Goal: Communication & Community: Answer question/provide support

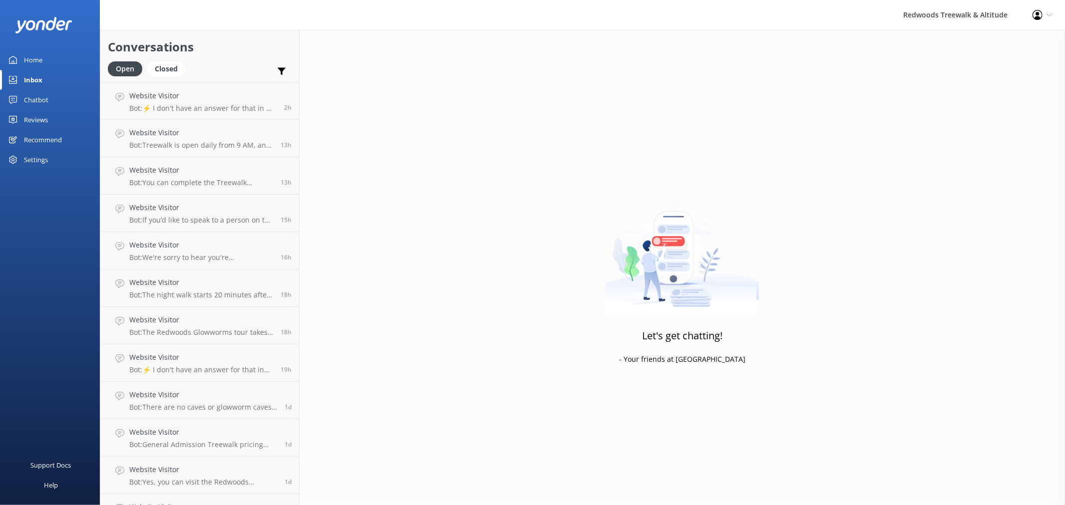
click at [42, 118] on div "Reviews" at bounding box center [36, 120] width 24 height 20
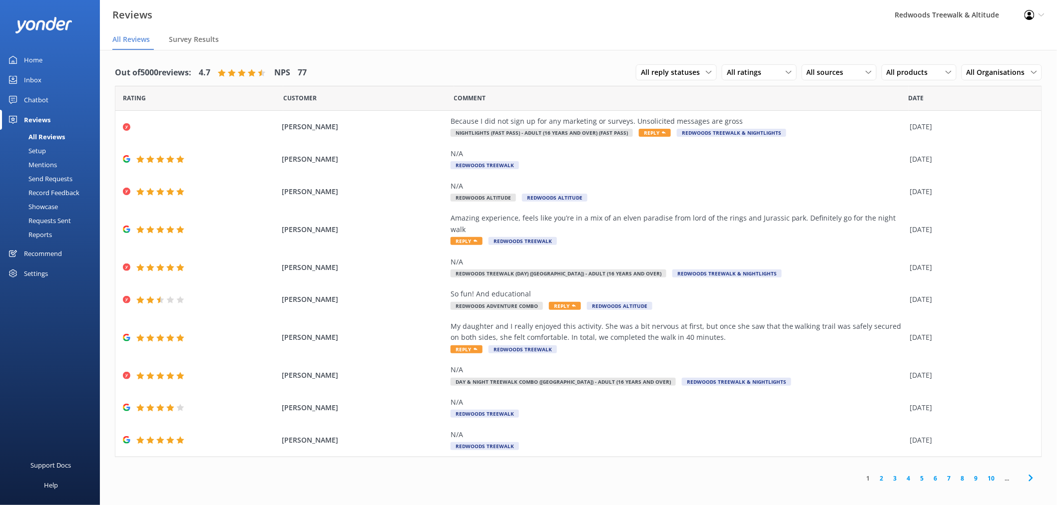
click at [883, 474] on link "2" at bounding box center [881, 478] width 13 height 9
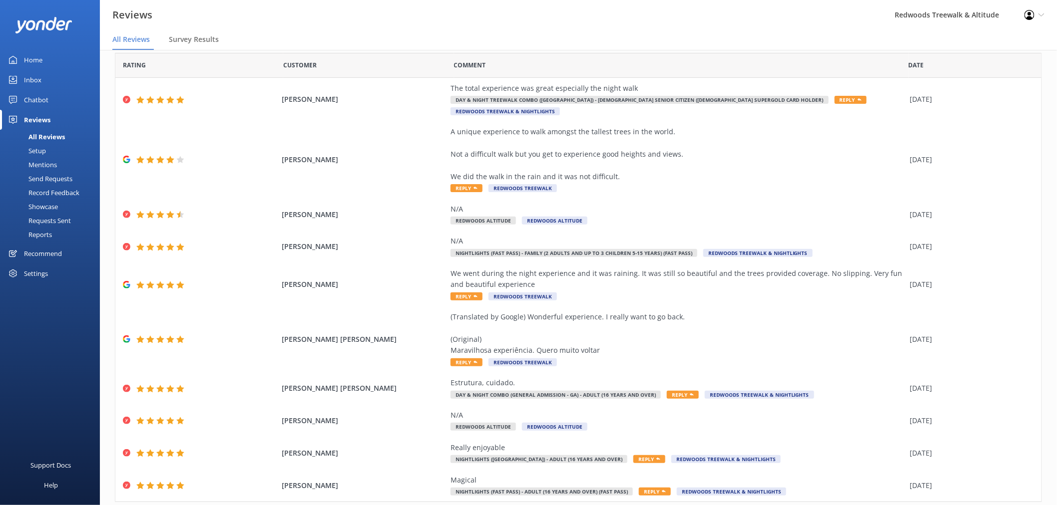
scroll to position [51, 0]
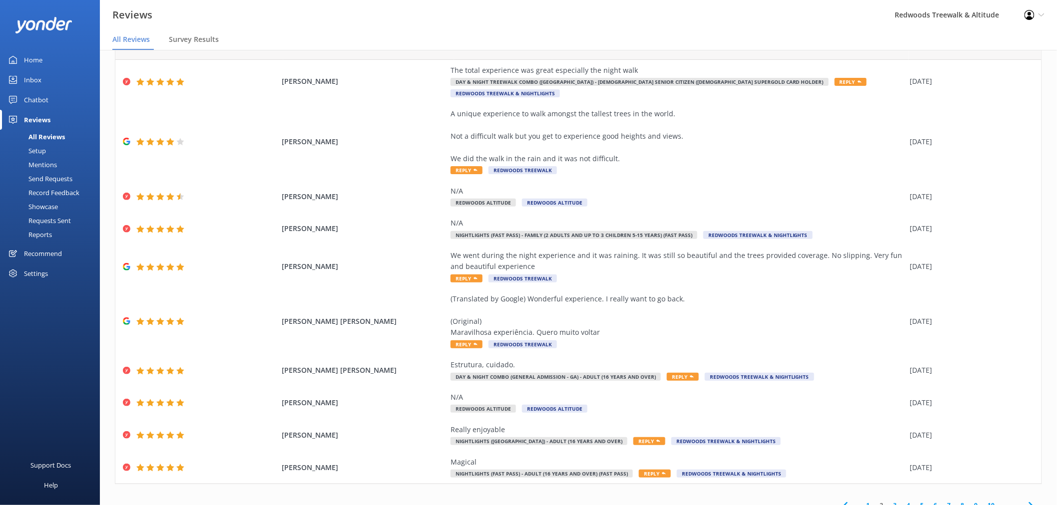
click at [889, 501] on link "3" at bounding box center [895, 505] width 13 height 9
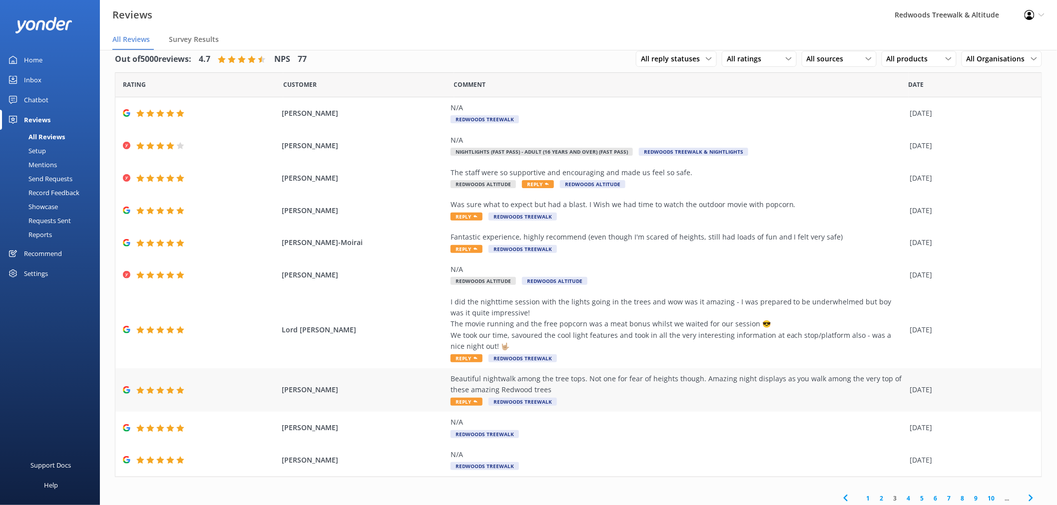
scroll to position [17, 0]
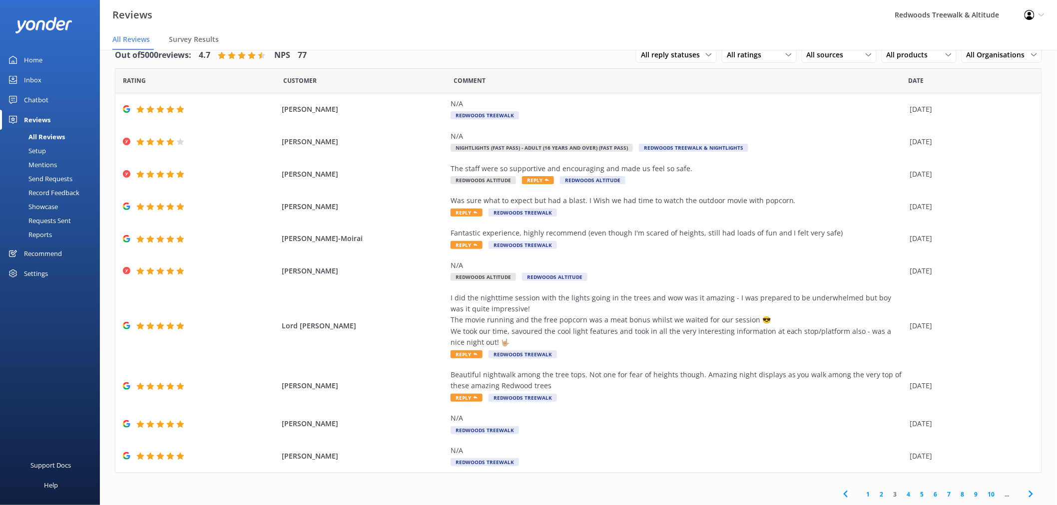
click at [902, 495] on link "4" at bounding box center [908, 494] width 13 height 9
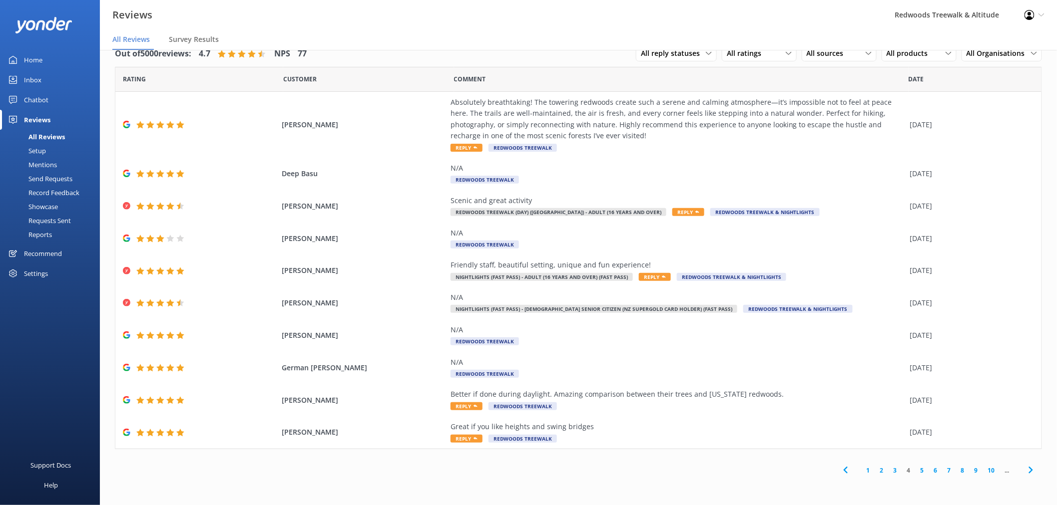
scroll to position [20, 0]
click at [921, 467] on link "5" at bounding box center [922, 469] width 13 height 9
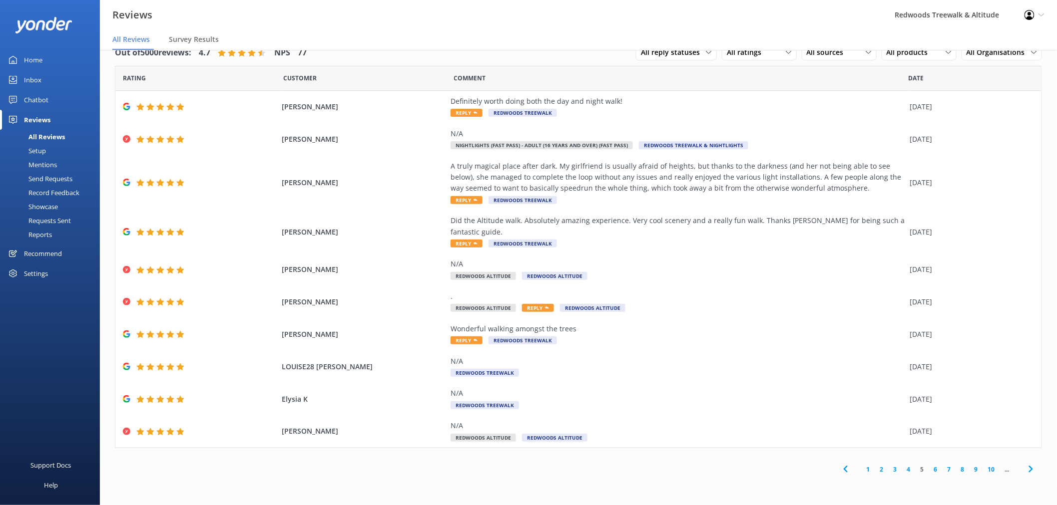
click at [934, 465] on link "6" at bounding box center [935, 469] width 13 height 9
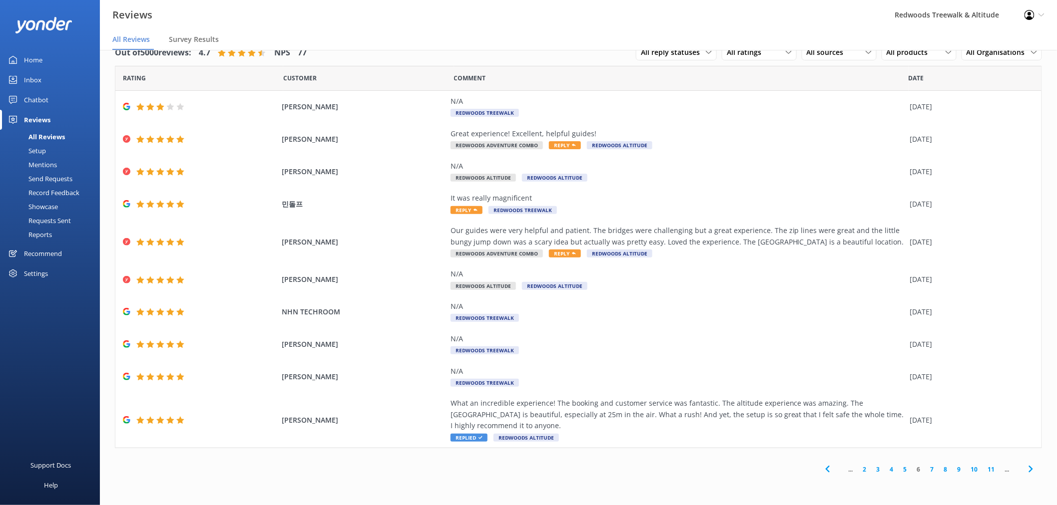
click at [931, 470] on link "7" at bounding box center [931, 469] width 13 height 9
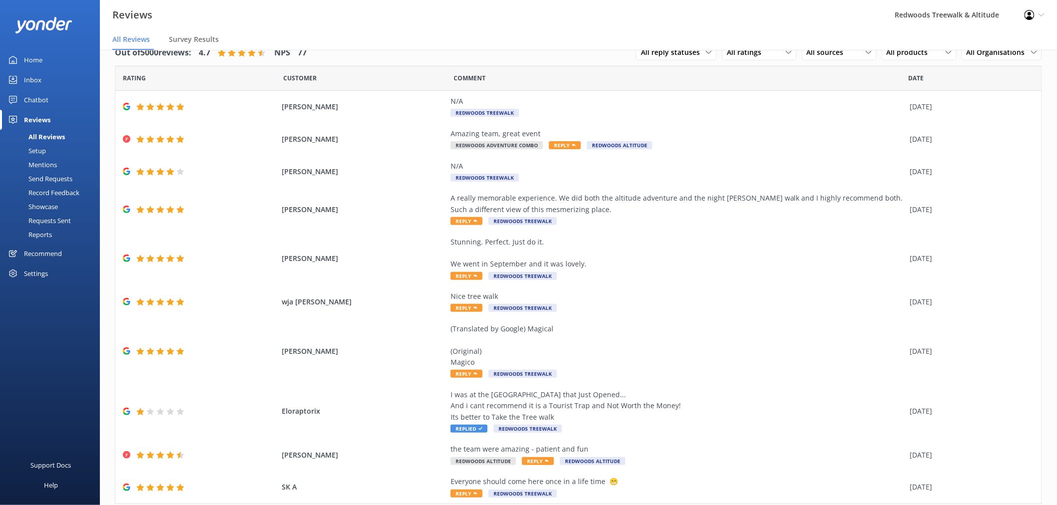
scroll to position [51, 0]
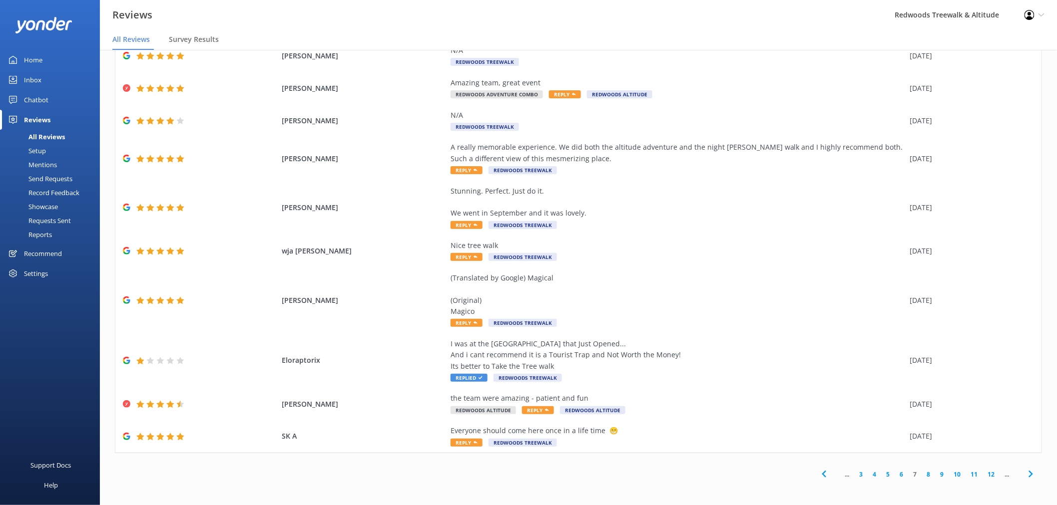
click at [855, 474] on link "3" at bounding box center [861, 474] width 13 height 9
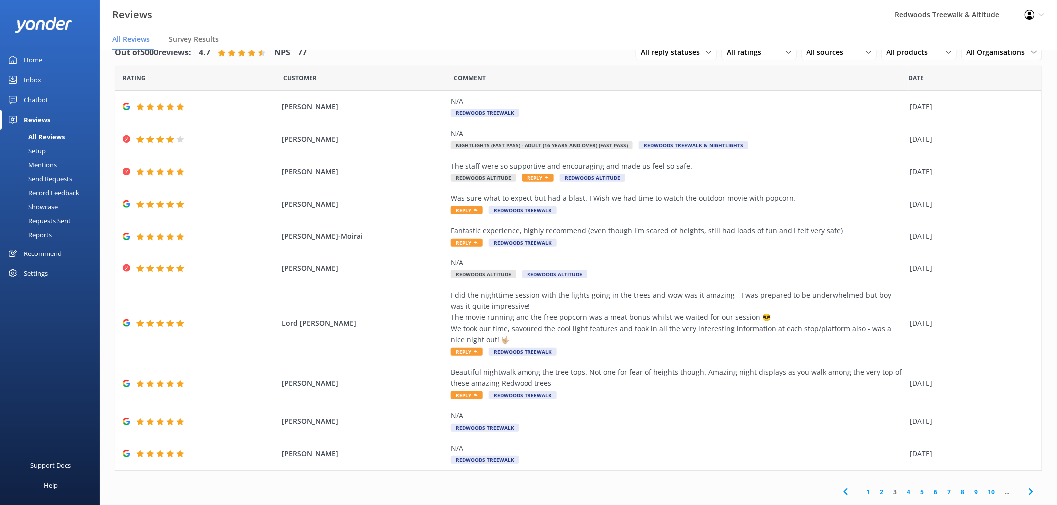
click at [862, 492] on link "1" at bounding box center [868, 491] width 13 height 9
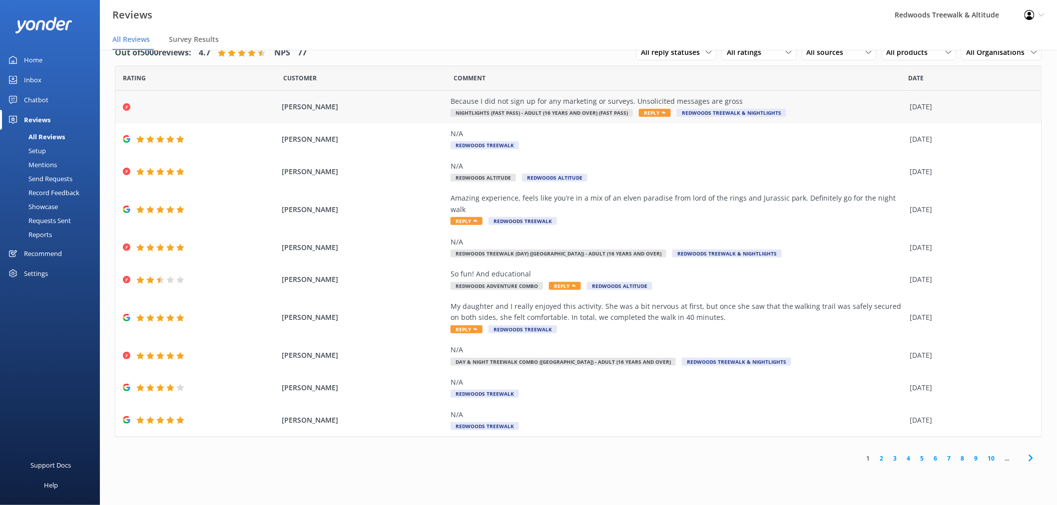
click at [393, 113] on div "[PERSON_NAME] Because I did not sign up for any marketing or surveys. Unsolicit…" at bounding box center [578, 107] width 926 height 32
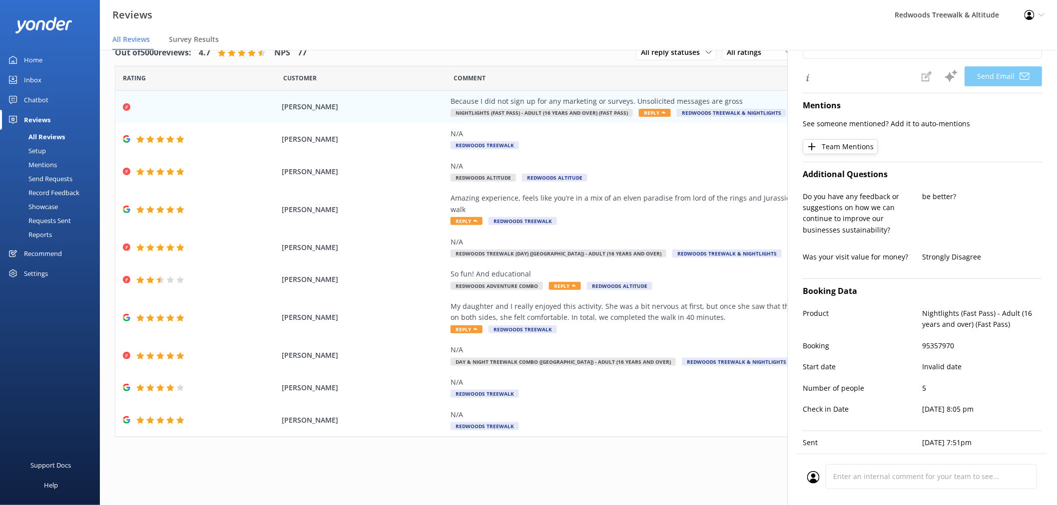
scroll to position [166, 0]
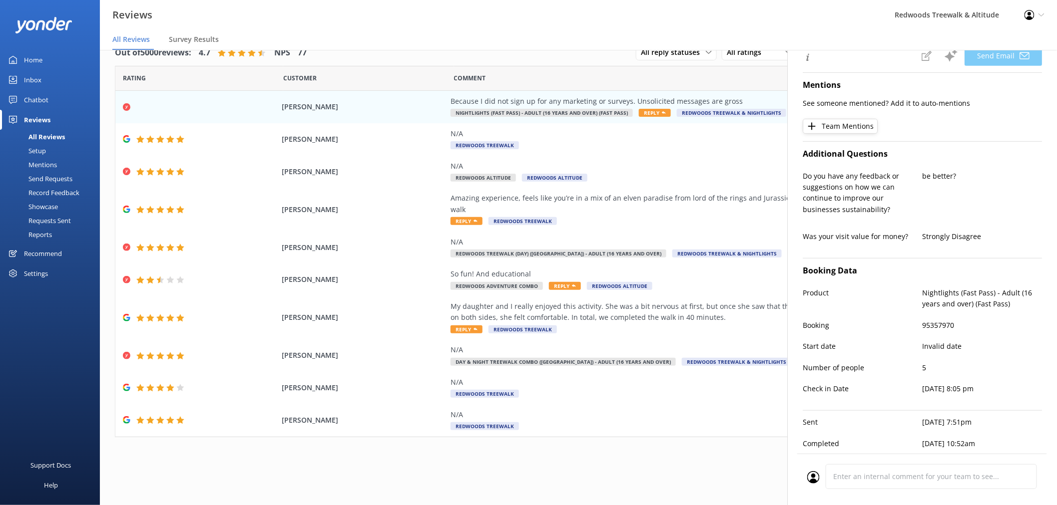
type textarea "Hi [PERSON_NAME], thank you for your feedback and for bringing this to our atte…"
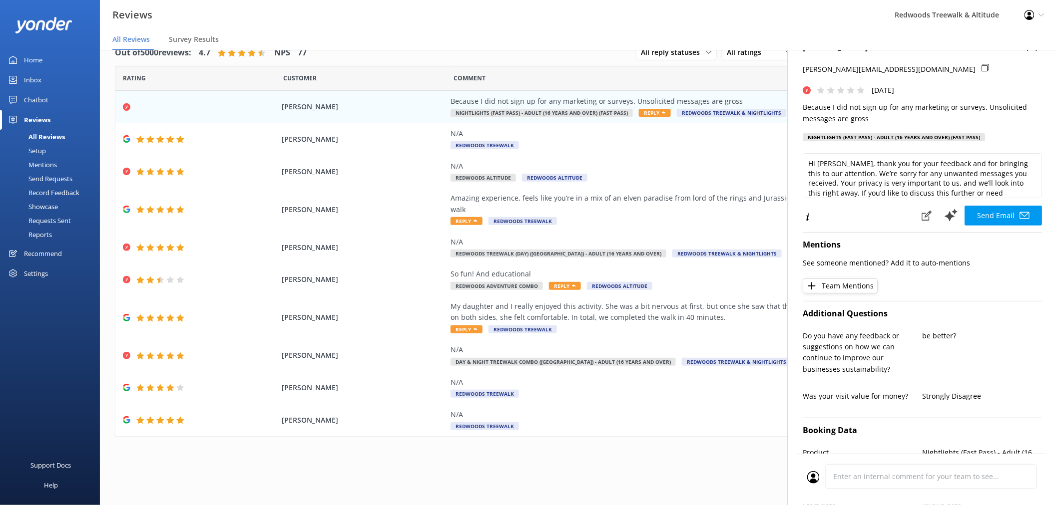
scroll to position [0, 0]
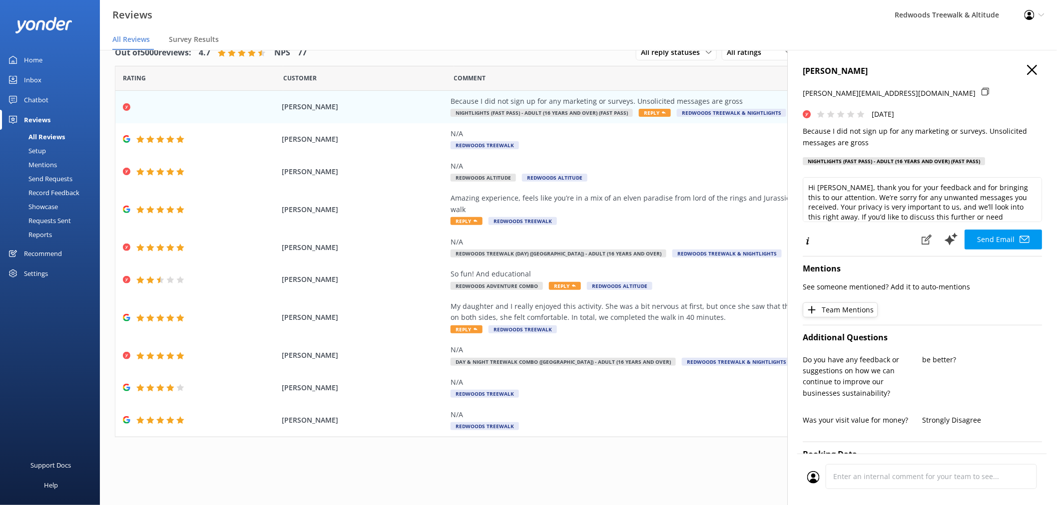
click at [1027, 71] on icon "button" at bounding box center [1032, 70] width 10 height 10
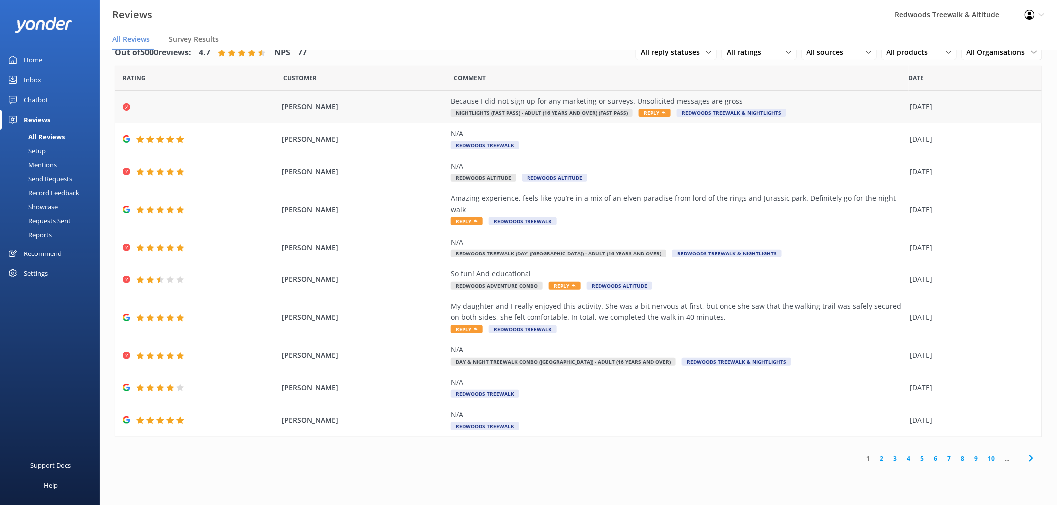
click at [828, 111] on div "Because I did not sign up for any marketing or surveys. Unsolicited messages ar…" at bounding box center [678, 107] width 455 height 22
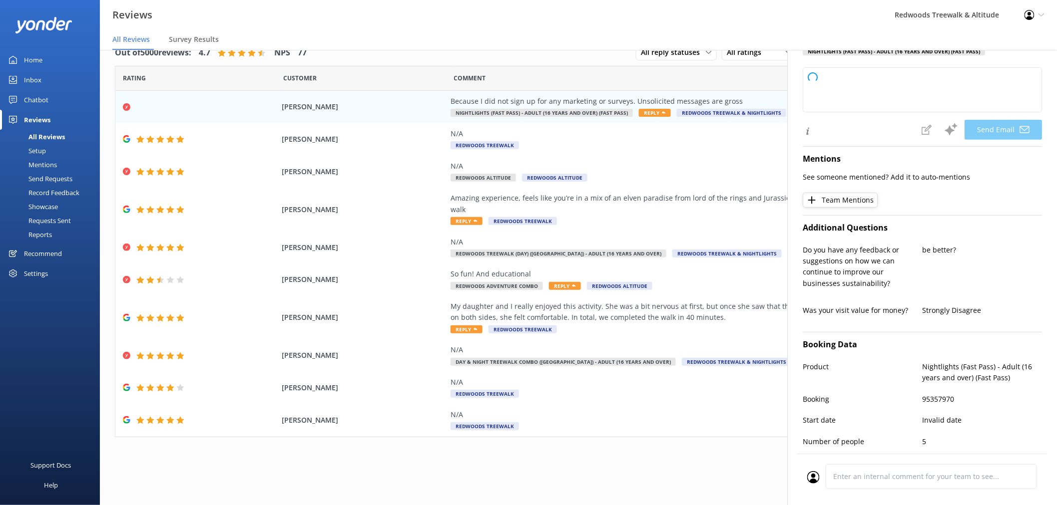
scroll to position [111, 0]
type textarea "Hi [PERSON_NAME], Thank you for your feedback and bringing this to our attentio…"
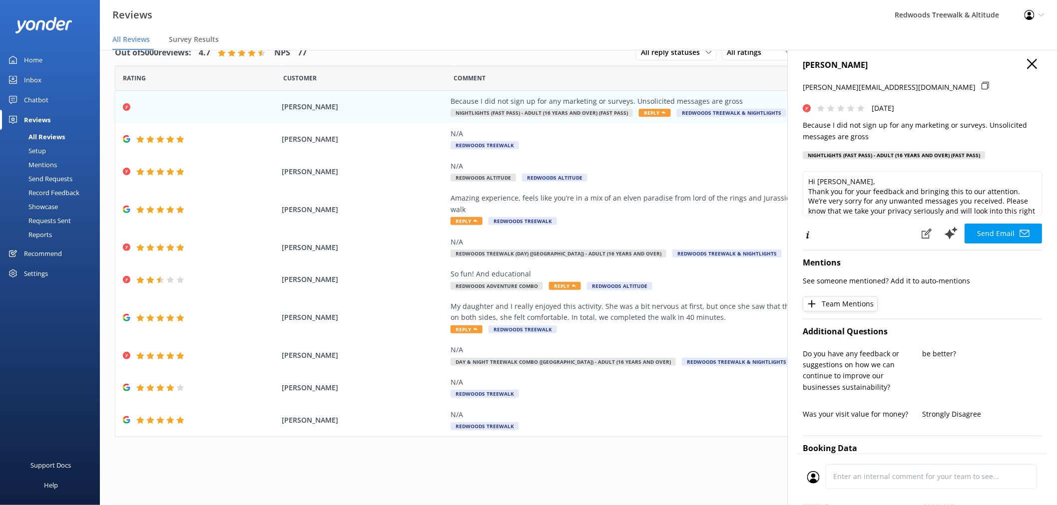
scroll to position [0, 0]
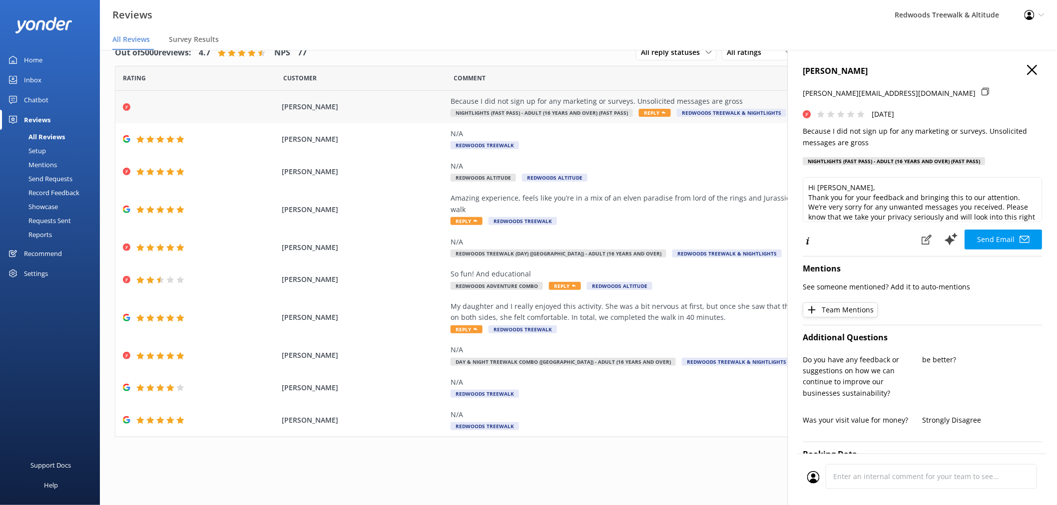
drag, startPoint x: 1024, startPoint y: 68, endPoint x: 858, endPoint y: 106, distance: 170.6
click at [1027, 68] on icon "button" at bounding box center [1032, 70] width 10 height 10
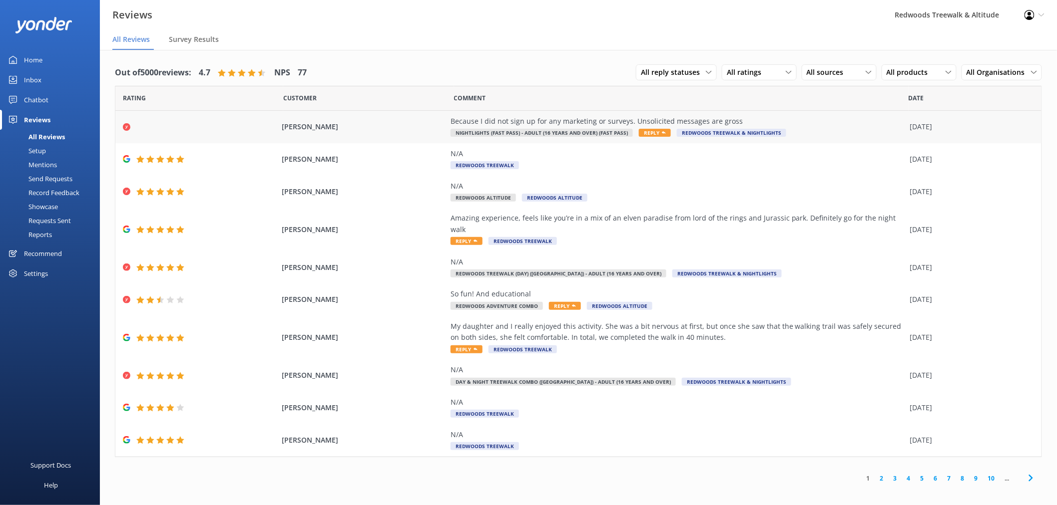
click at [815, 124] on div "Because I did not sign up for any marketing or surveys. Unsolicited messages ar…" at bounding box center [678, 121] width 455 height 11
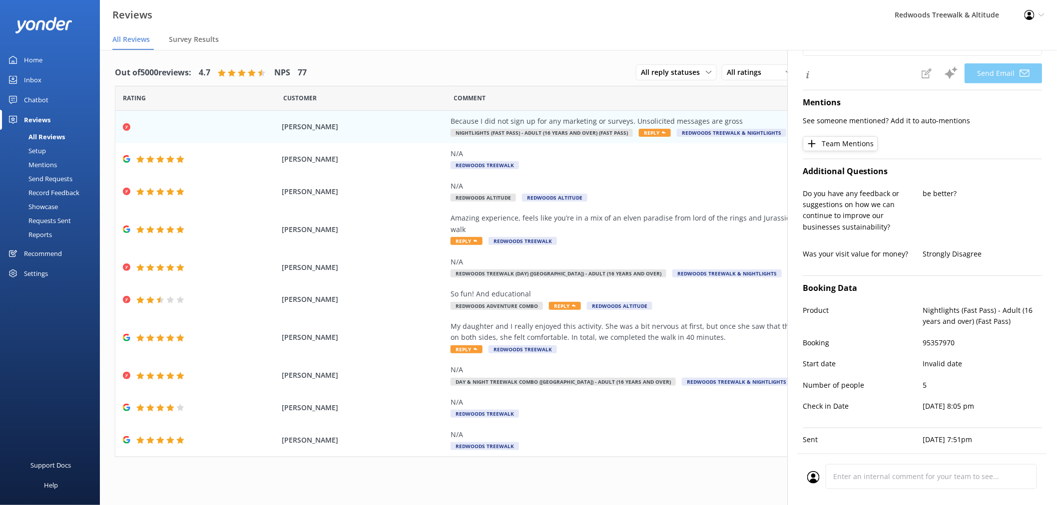
type textarea "Hi [PERSON_NAME], Thank you for your feedback, and we’re very sorry for any unw…"
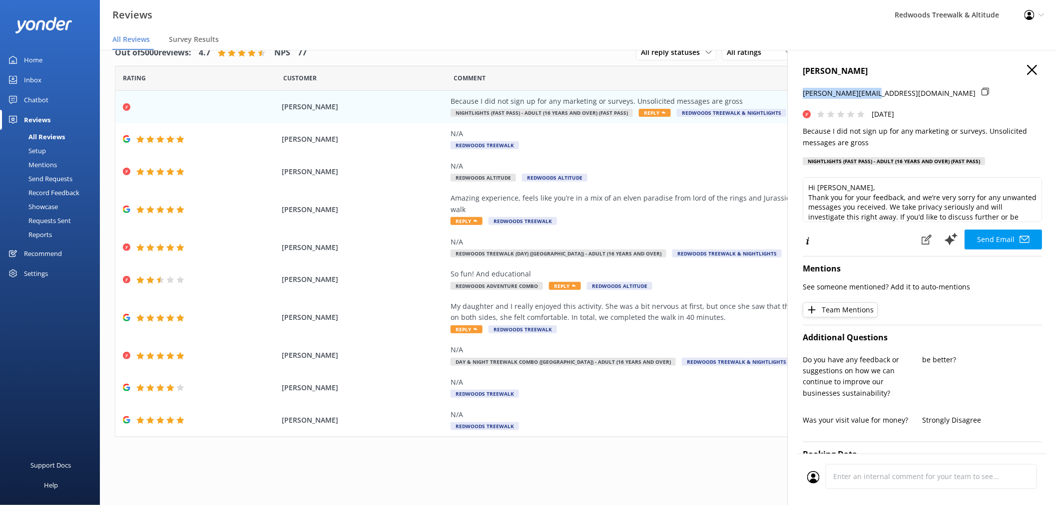
drag, startPoint x: 806, startPoint y: 94, endPoint x: 874, endPoint y: 93, distance: 67.9
click at [874, 93] on div "[PERSON_NAME] [PERSON_NAME][EMAIL_ADDRESS][DOMAIN_NAME] [DATE] Because I did no…" at bounding box center [922, 302] width 270 height 505
click at [1014, 73] on h4 "[PERSON_NAME]" at bounding box center [922, 71] width 239 height 13
click at [1027, 67] on use "button" at bounding box center [1032, 70] width 10 height 10
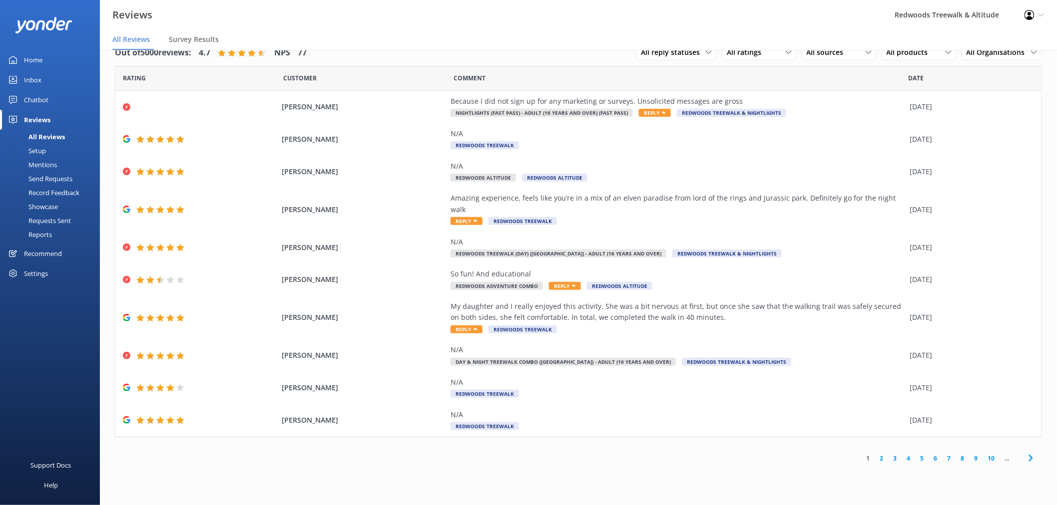
click at [886, 454] on link "2" at bounding box center [881, 458] width 13 height 9
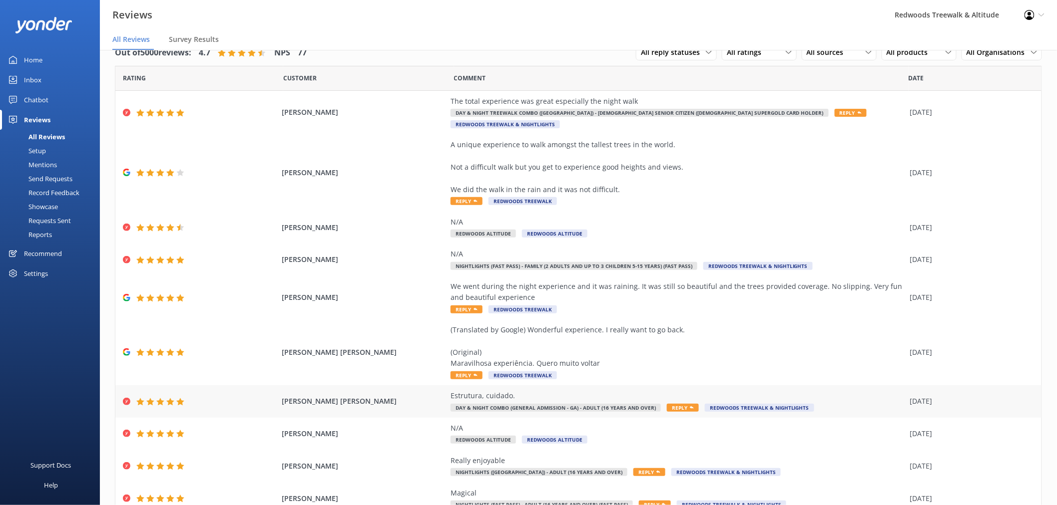
scroll to position [51, 0]
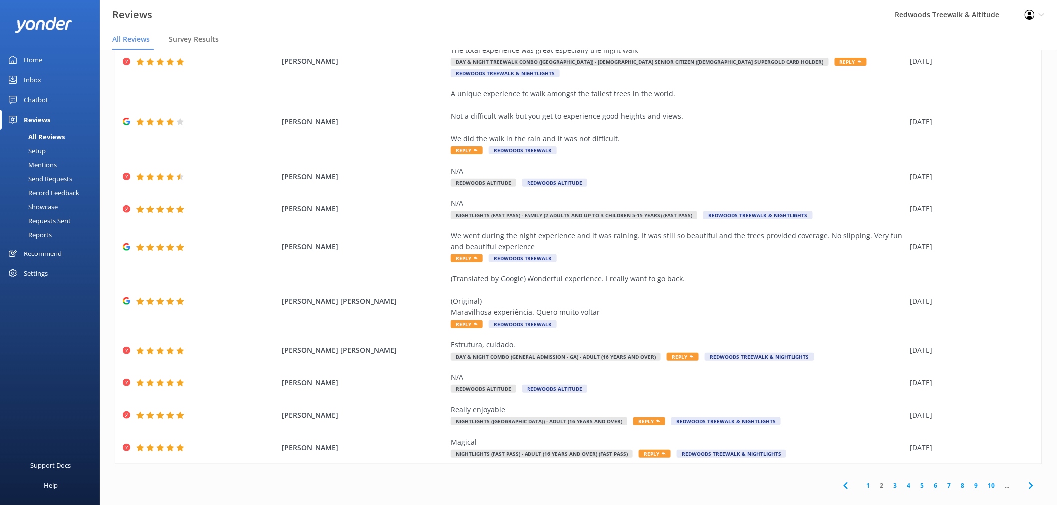
click at [862, 481] on link "1" at bounding box center [868, 485] width 13 height 9
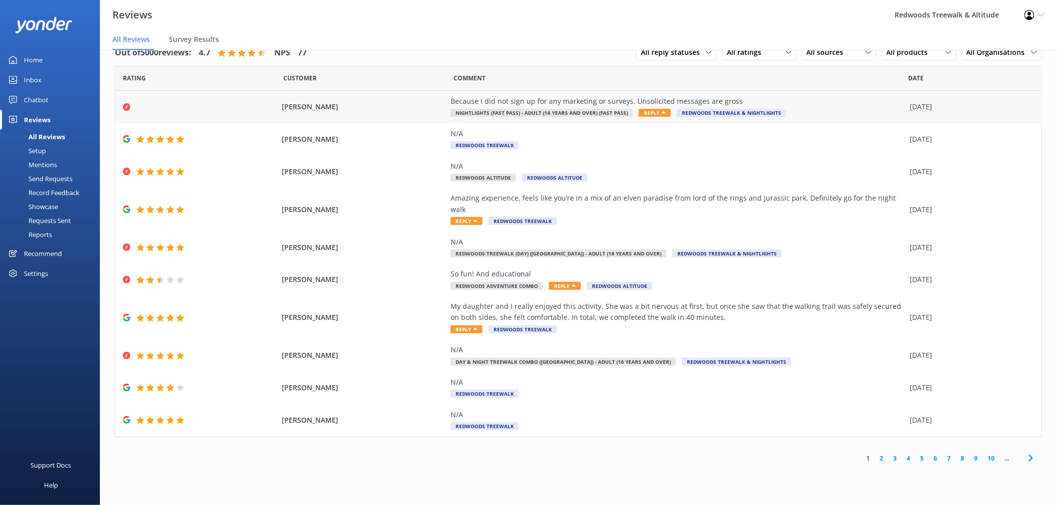
click at [831, 105] on div "Because I did not sign up for any marketing or surveys. Unsolicited messages ar…" at bounding box center [678, 101] width 455 height 11
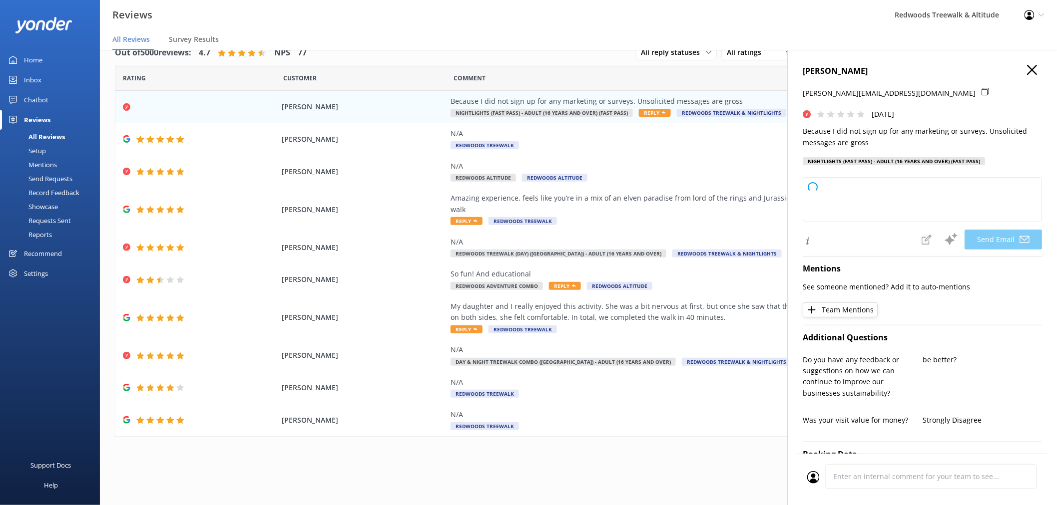
type textarea "Hi [PERSON_NAME], Thank you for your feedback, and we’re very sorry for the inc…"
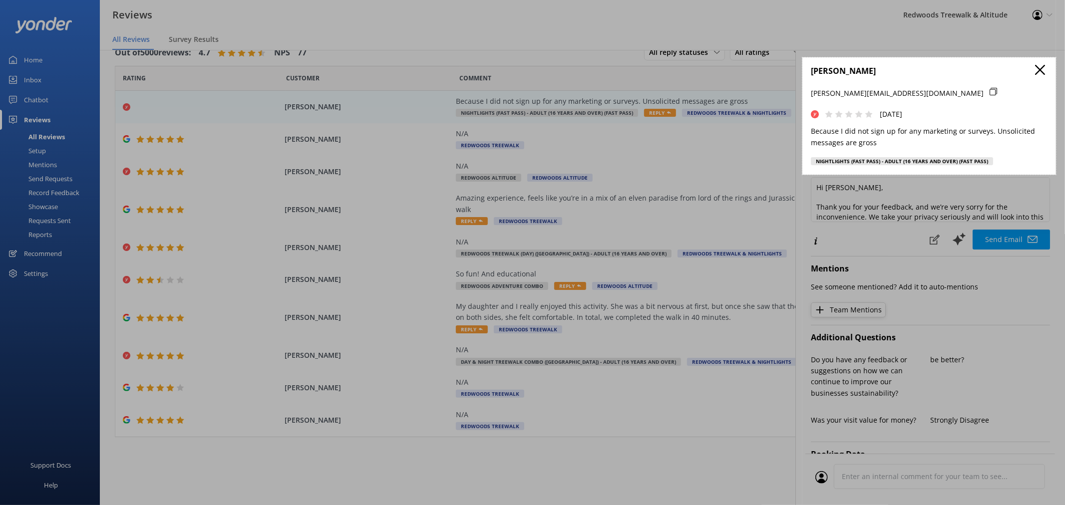
drag, startPoint x: 803, startPoint y: 57, endPoint x: 1056, endPoint y: 175, distance: 279.6
click at [1056, 175] on div "508 X 235" at bounding box center [532, 242] width 1065 height 525
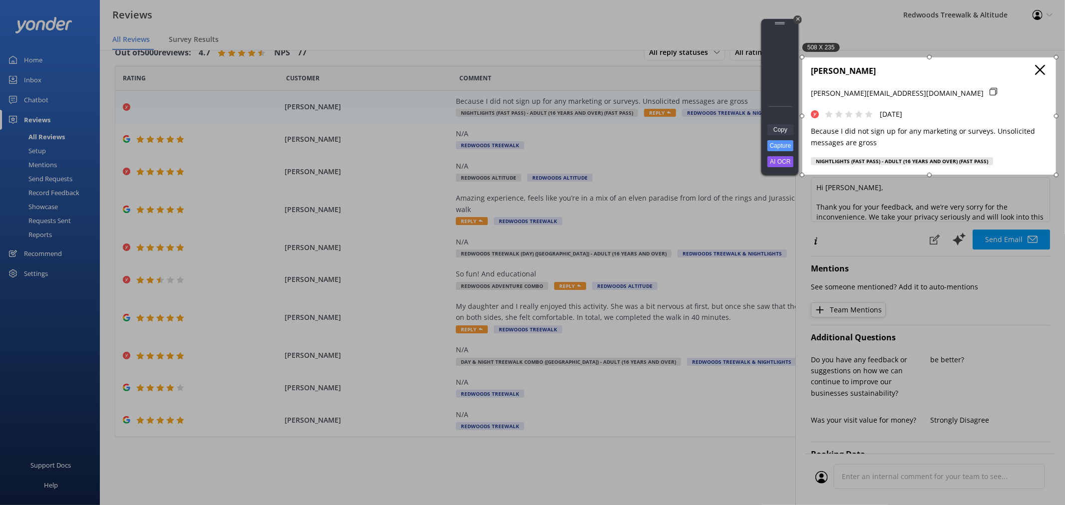
click at [790, 129] on link "Copy" at bounding box center [781, 129] width 26 height 11
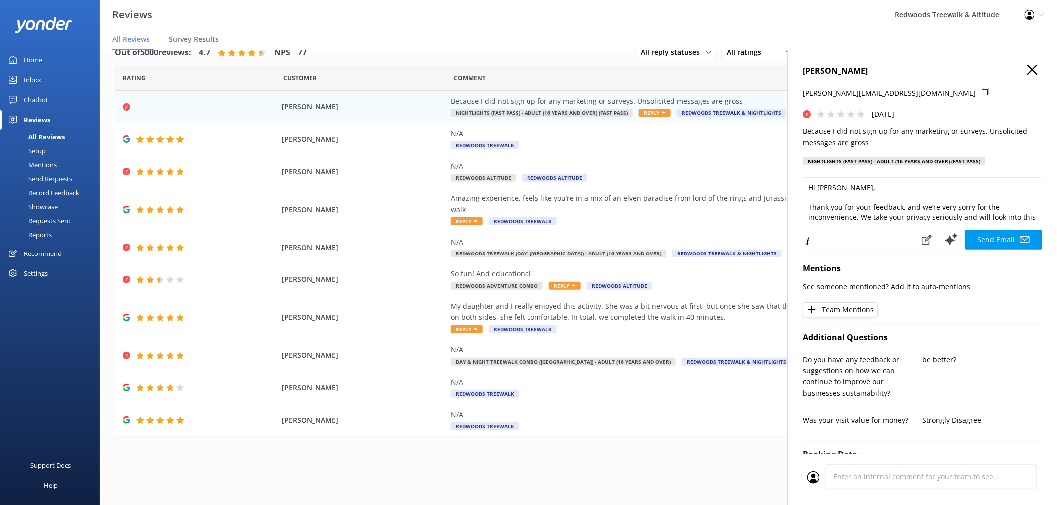
click at [1027, 70] on icon "button" at bounding box center [1032, 70] width 10 height 10
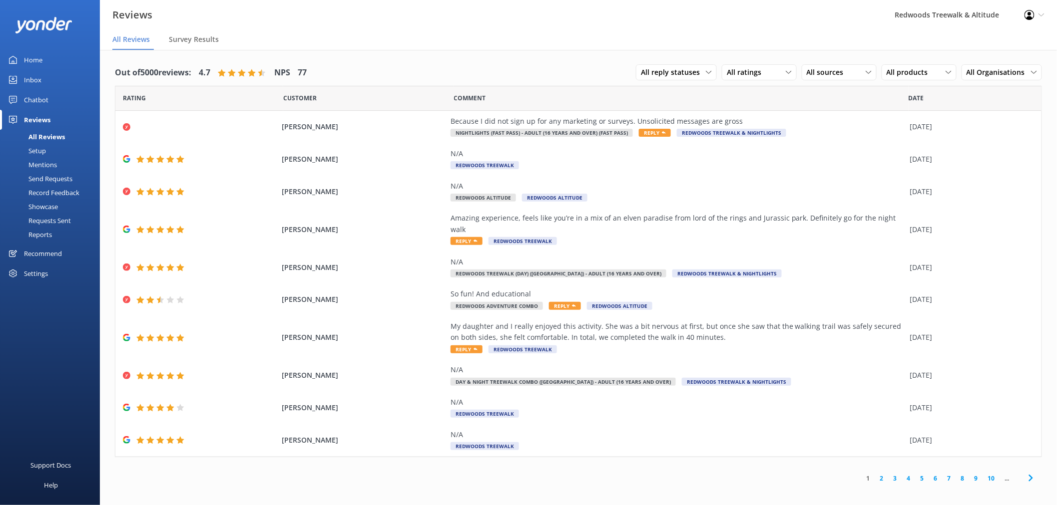
click at [41, 274] on div "Settings" at bounding box center [36, 274] width 24 height 20
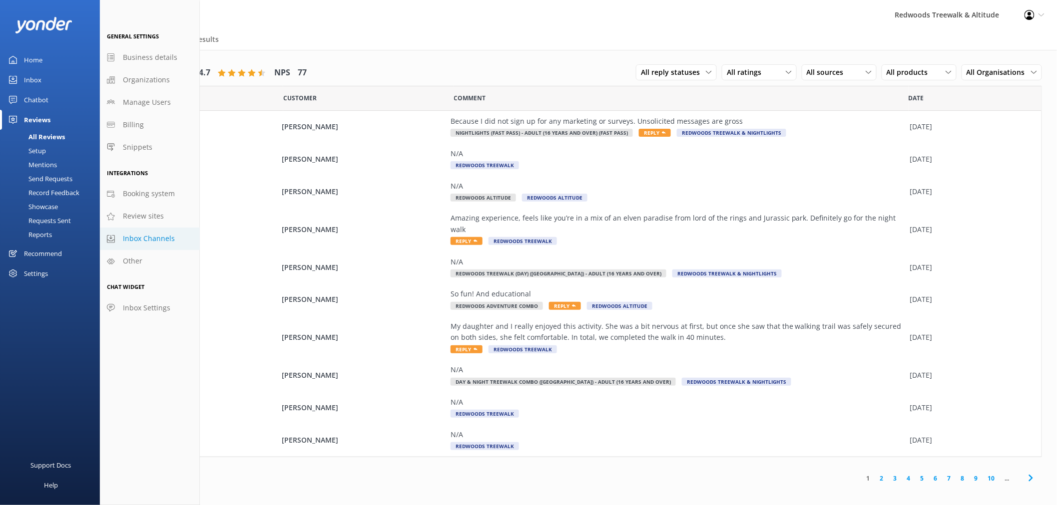
click at [165, 239] on span "Inbox Channels" at bounding box center [149, 238] width 52 height 11
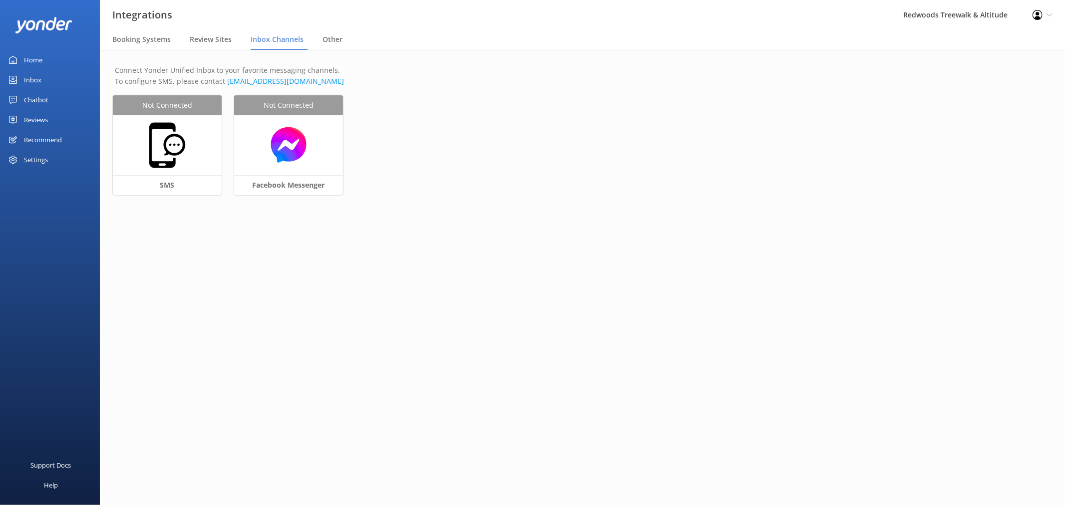
click at [48, 56] on link "Home" at bounding box center [50, 60] width 100 height 20
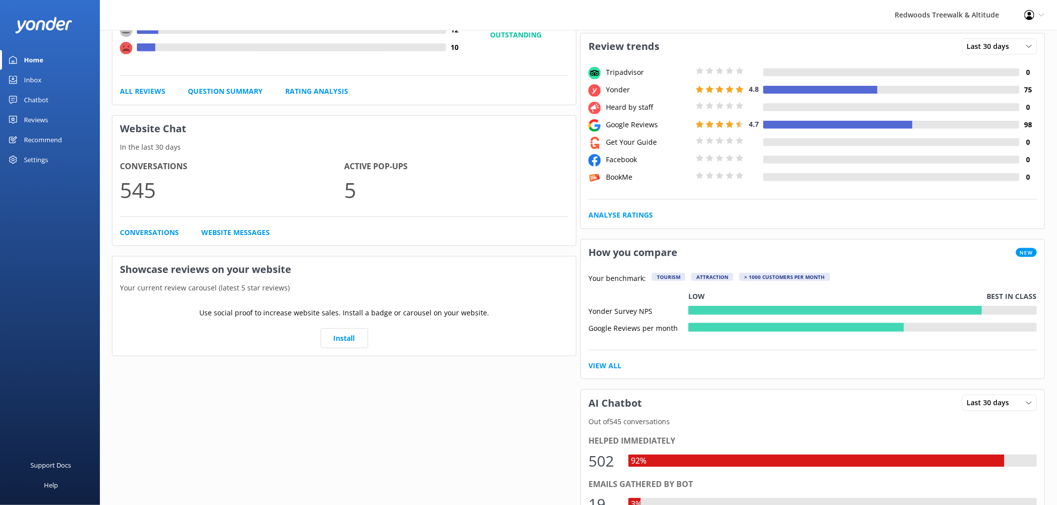
scroll to position [166, 0]
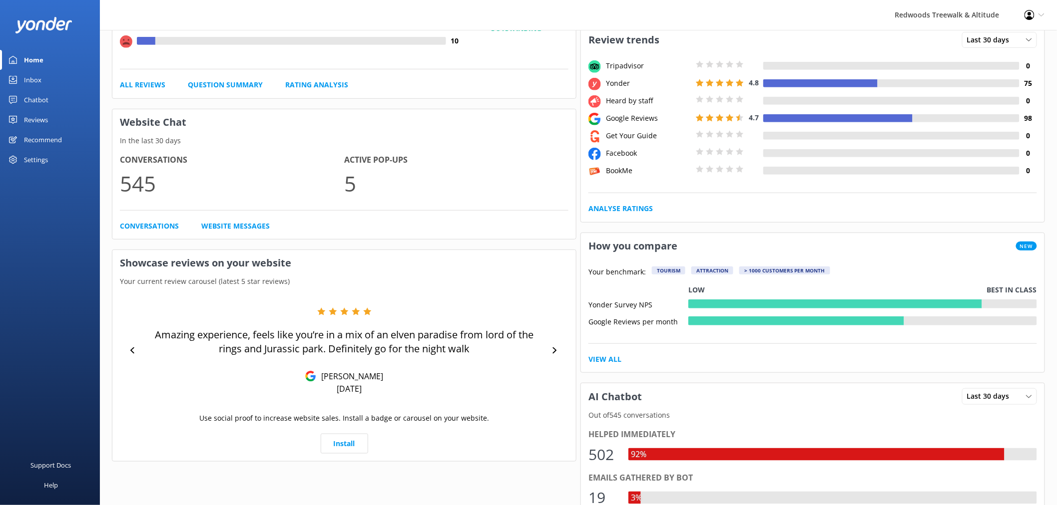
click at [42, 77] on link "Inbox" at bounding box center [50, 80] width 100 height 20
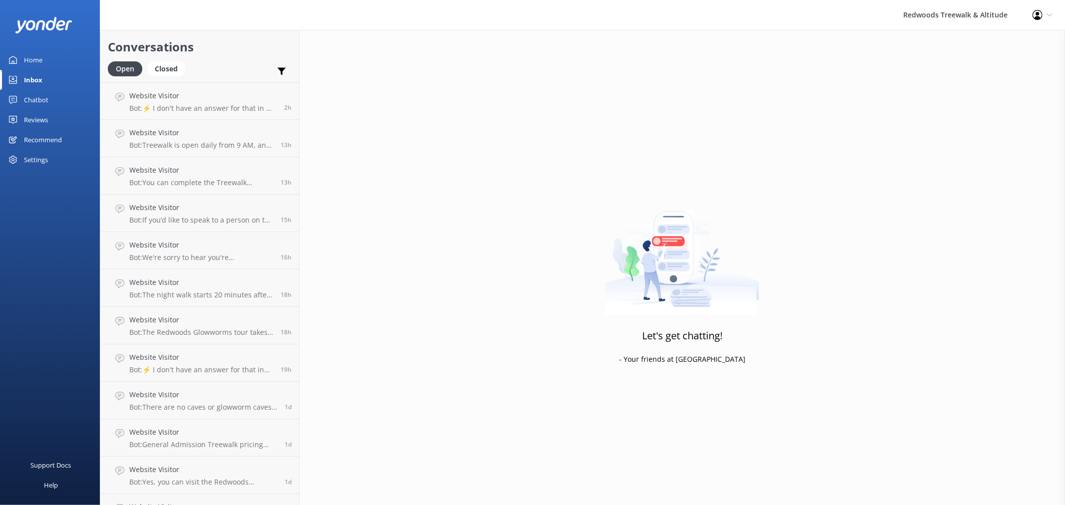
click at [41, 95] on div "Chatbot" at bounding box center [36, 100] width 24 height 20
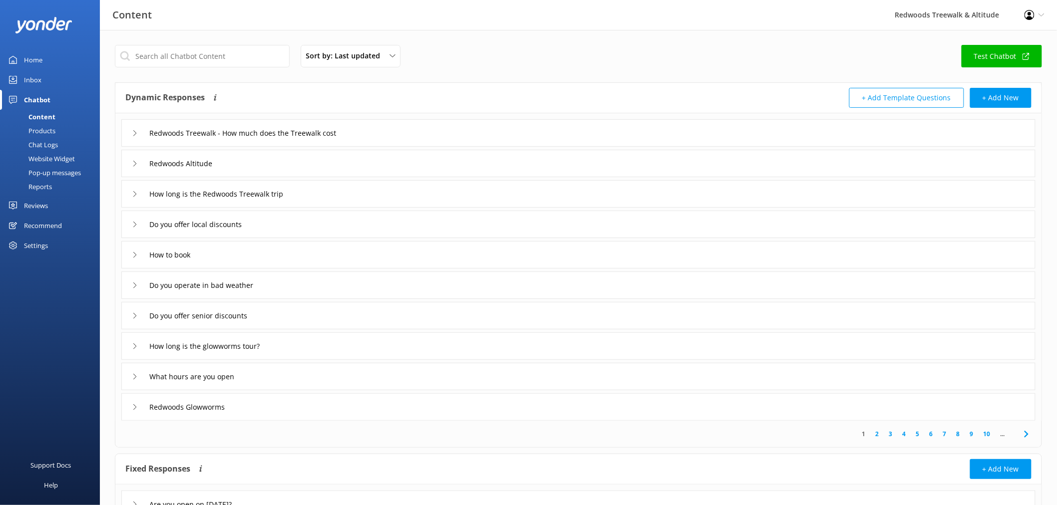
click at [42, 205] on div "Reviews" at bounding box center [36, 206] width 24 height 20
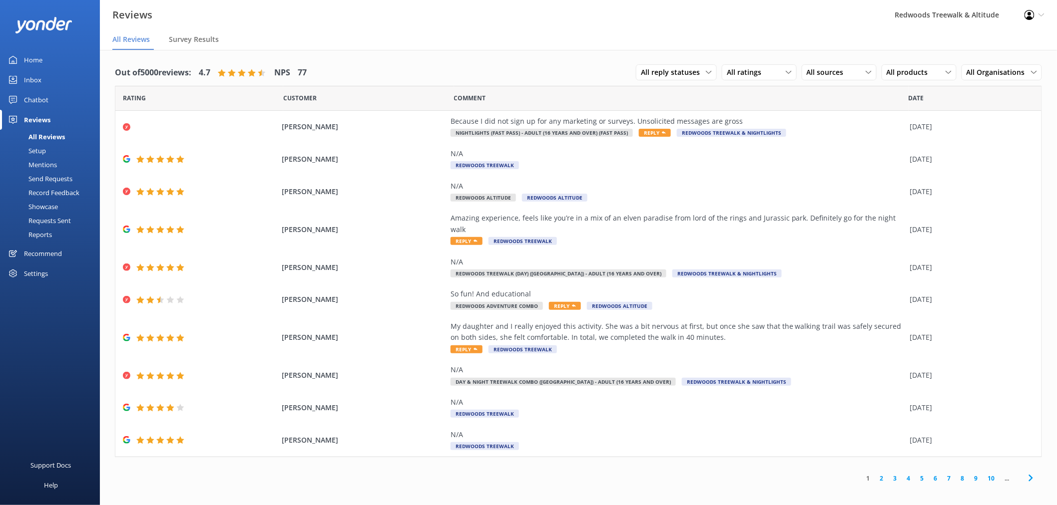
click at [1037, 15] on div "Profile Settings Logout" at bounding box center [1034, 15] width 45 height 30
click at [210, 38] on span "Survey Results" at bounding box center [194, 39] width 50 height 10
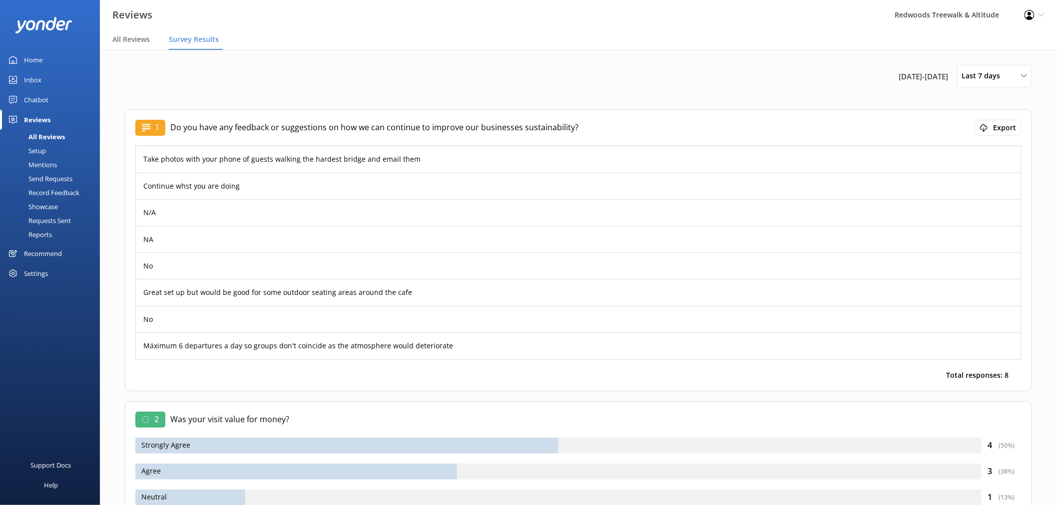
scroll to position [72, 0]
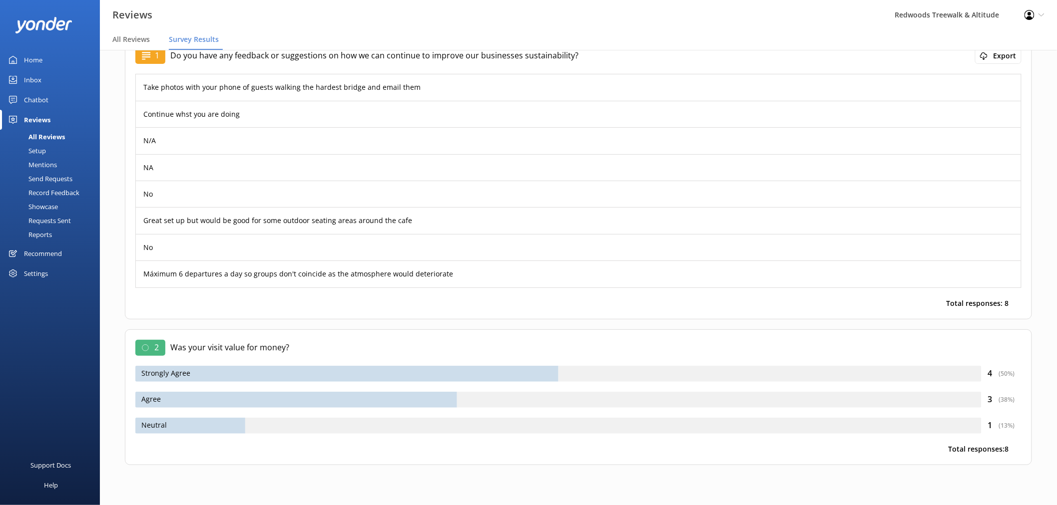
click at [52, 220] on div "Requests Sent" at bounding box center [38, 221] width 65 height 14
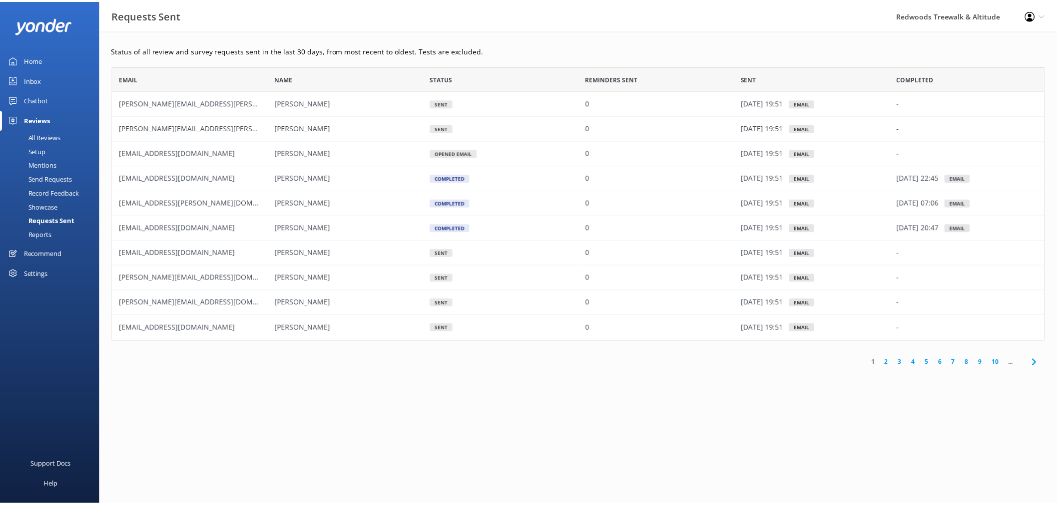
scroll to position [267, 933]
click at [892, 363] on link "2" at bounding box center [893, 362] width 13 height 9
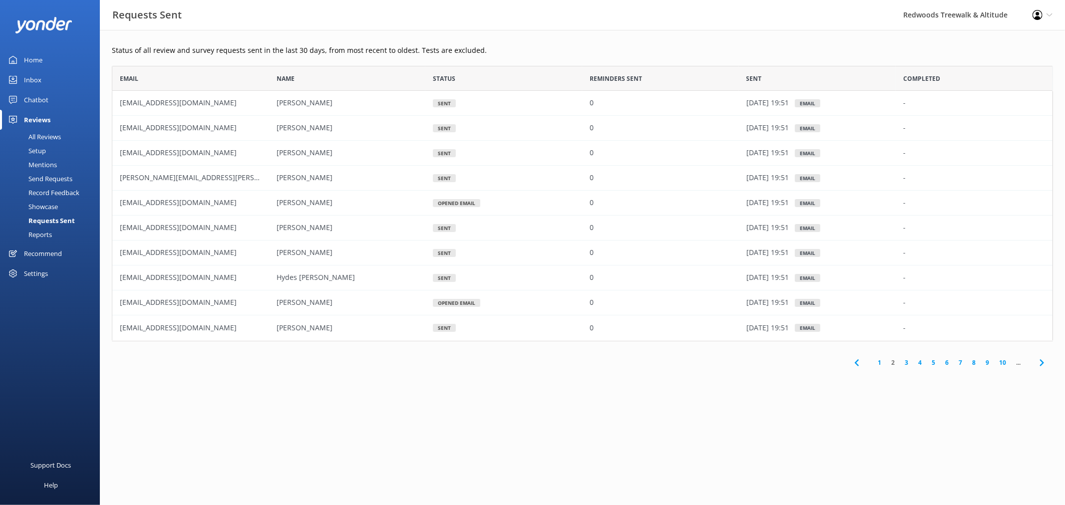
click at [907, 363] on link "3" at bounding box center [906, 362] width 13 height 9
click at [918, 361] on link "4" at bounding box center [920, 362] width 13 height 9
click at [932, 362] on link "5" at bounding box center [933, 362] width 13 height 9
click at [51, 204] on div "Showcase" at bounding box center [32, 207] width 52 height 14
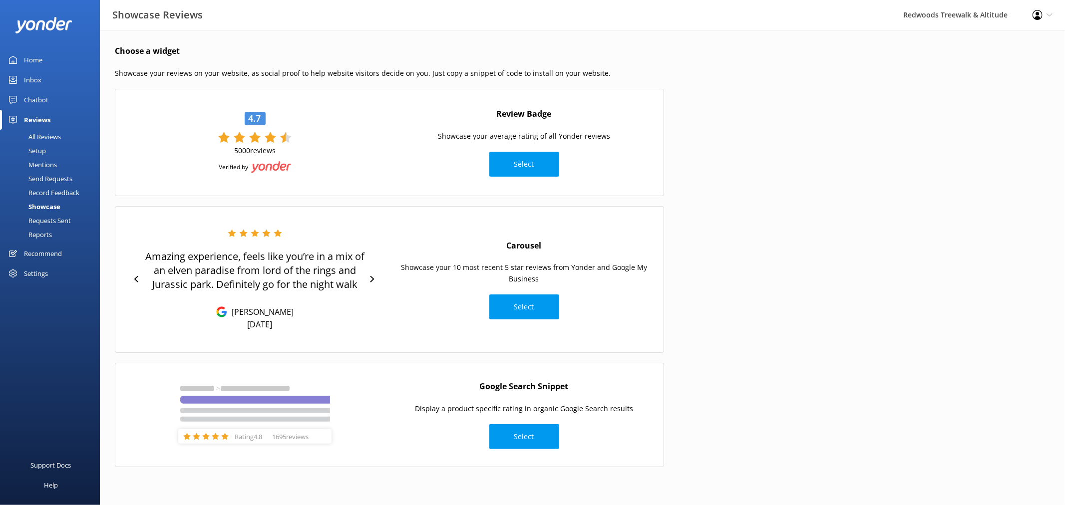
click at [51, 192] on div "Record Feedback" at bounding box center [42, 193] width 73 height 14
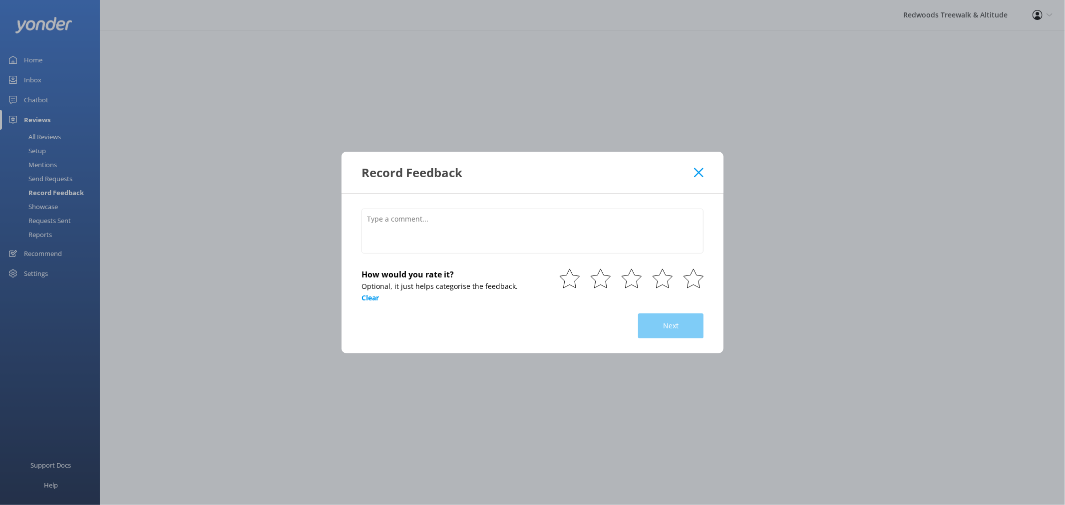
click at [699, 171] on icon at bounding box center [698, 173] width 9 height 10
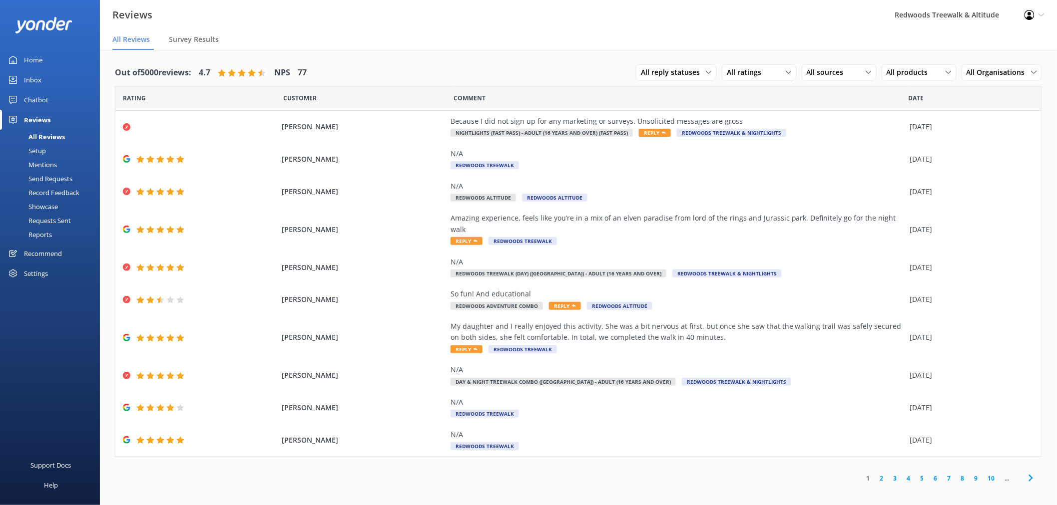
click at [59, 178] on div "Send Requests" at bounding box center [39, 179] width 66 height 14
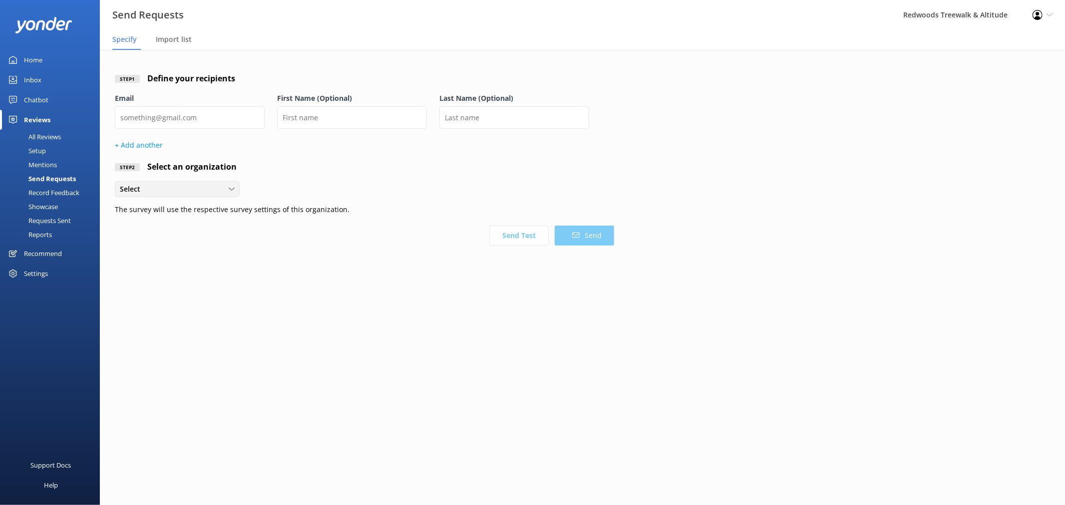
click at [196, 191] on div "Select" at bounding box center [177, 189] width 120 height 11
click at [186, 229] on div "Redwoods Treewalk & Nightlights" at bounding box center [168, 230] width 97 height 10
click at [178, 115] on input "email" at bounding box center [190, 117] width 150 height 22
type input "[EMAIL_ADDRESS][DOMAIN_NAME]"
type input "[PERSON_NAME]"
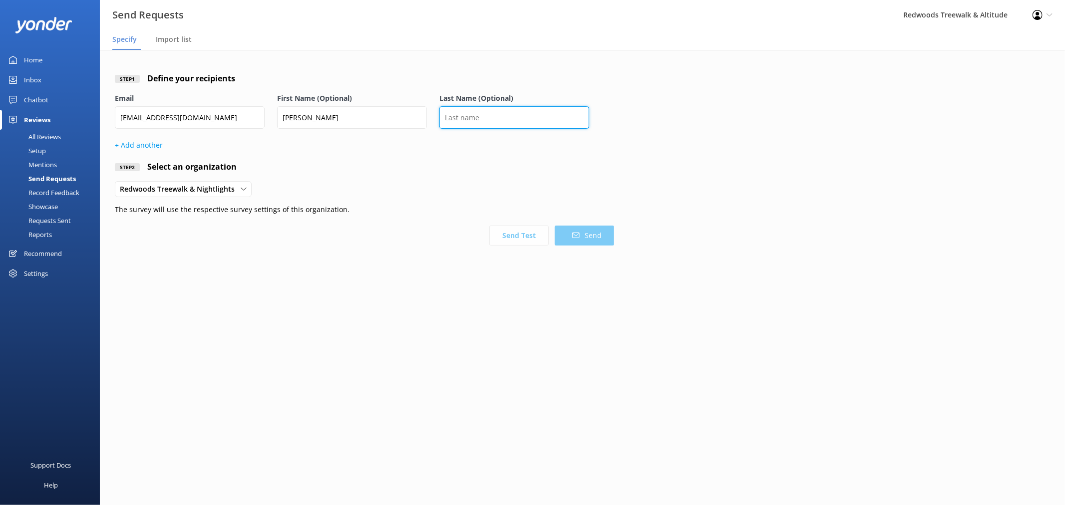
type input "[PERSON_NAME]"
click at [514, 235] on button "Send Test" at bounding box center [518, 236] width 59 height 20
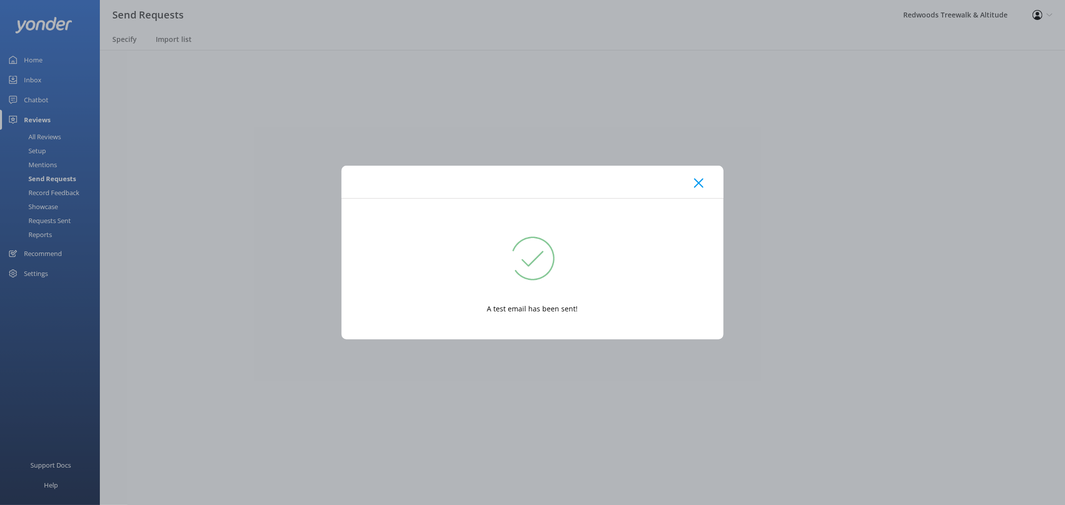
click at [693, 183] on div at bounding box center [533, 182] width 382 height 32
click at [695, 182] on icon at bounding box center [698, 183] width 9 height 10
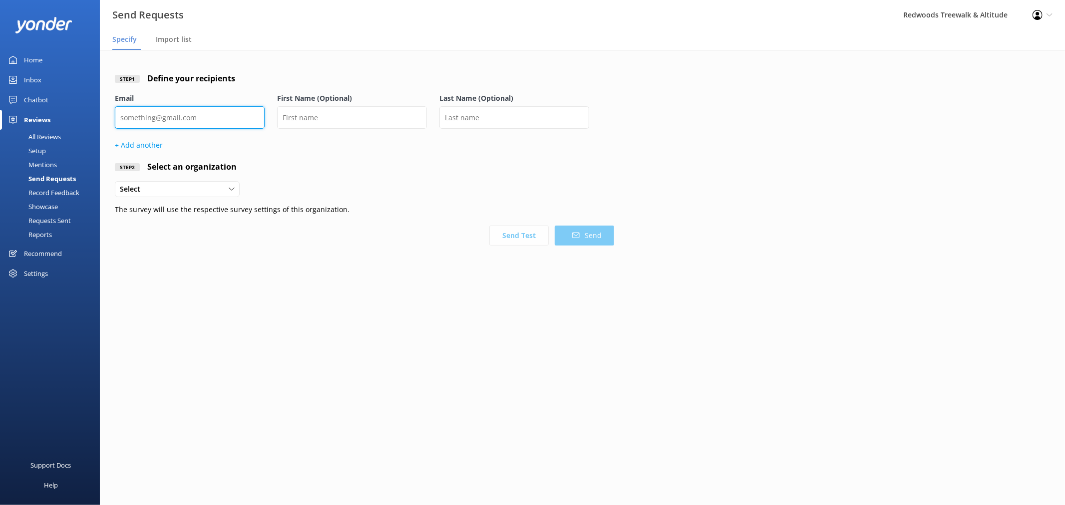
click at [210, 121] on input "email" at bounding box center [190, 117] width 150 height 22
type input "[EMAIL_ADDRESS][DOMAIN_NAME]"
click at [287, 116] on input "text" at bounding box center [352, 117] width 150 height 22
type input "Lexie"
click at [467, 111] on input "text" at bounding box center [515, 117] width 150 height 22
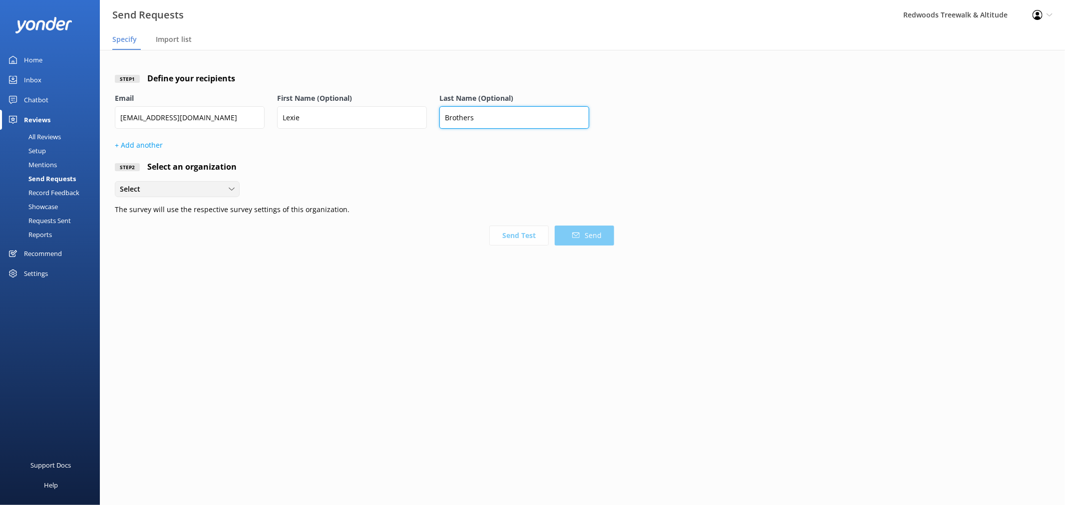
type input "Brothers"
click at [205, 188] on div "Select" at bounding box center [177, 189] width 120 height 11
click at [194, 228] on div "Redwoods Treewalk & Nightlights" at bounding box center [168, 230] width 97 height 10
click at [591, 235] on button "Send" at bounding box center [584, 236] width 59 height 20
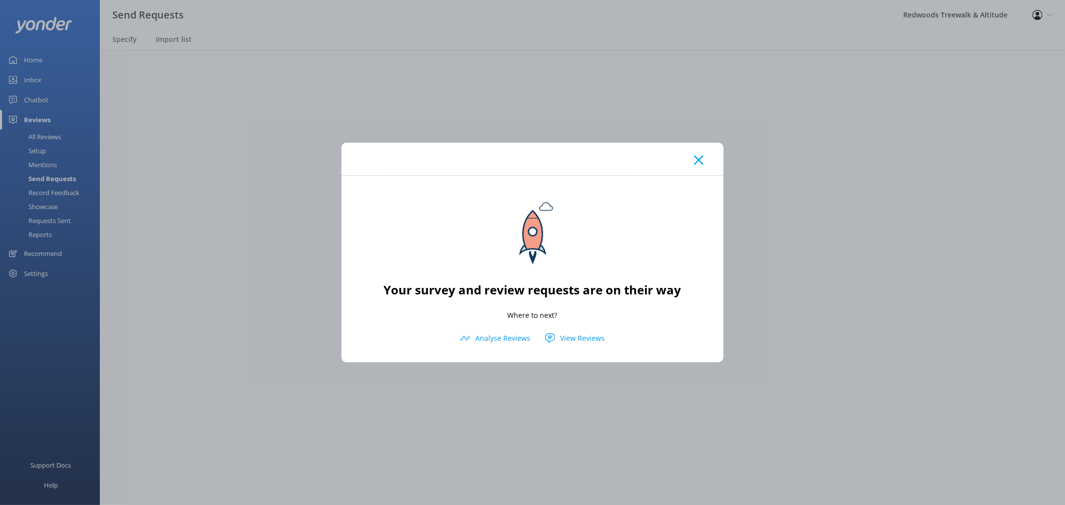
click at [697, 157] on icon at bounding box center [698, 160] width 9 height 10
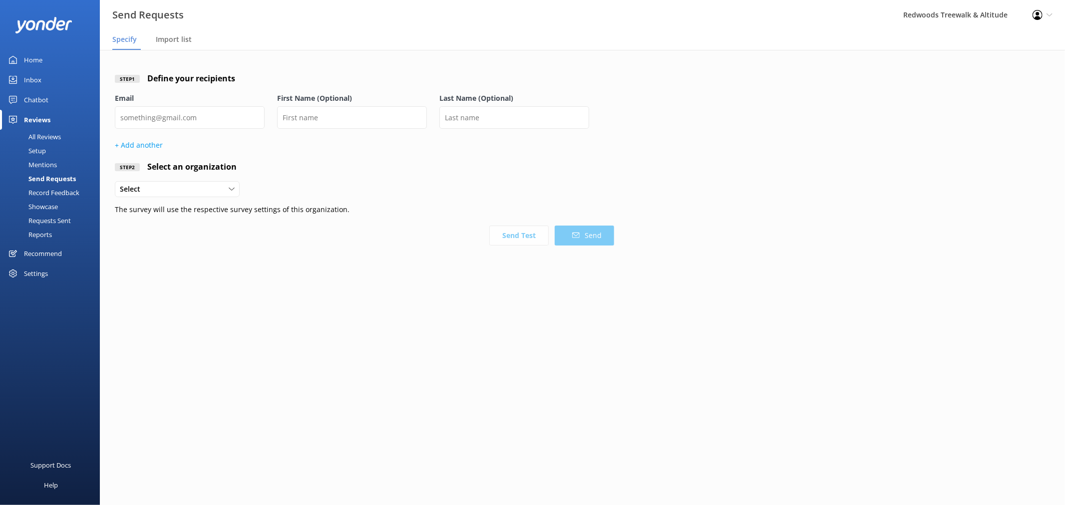
click at [33, 57] on div "Home" at bounding box center [33, 60] width 18 height 20
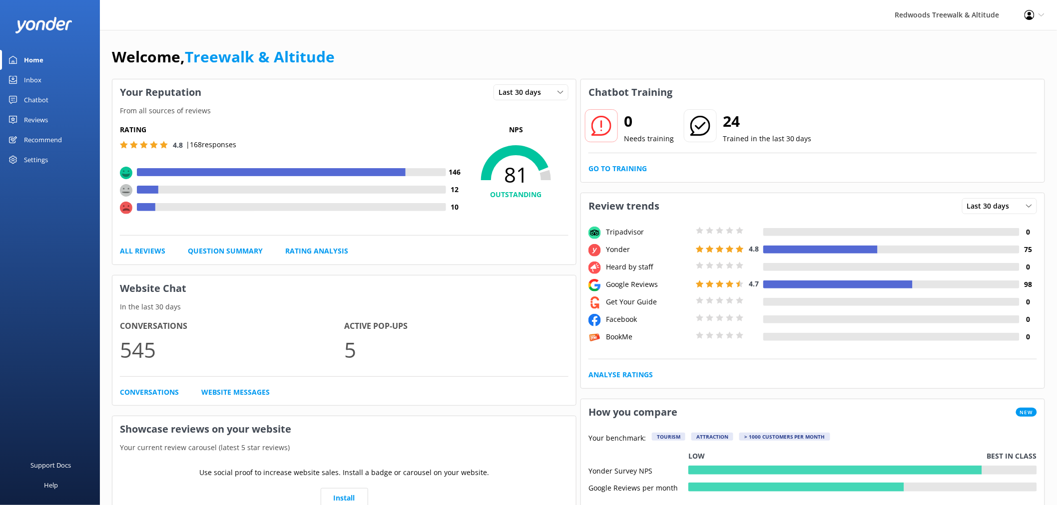
click at [33, 116] on div "Reviews" at bounding box center [36, 120] width 24 height 20
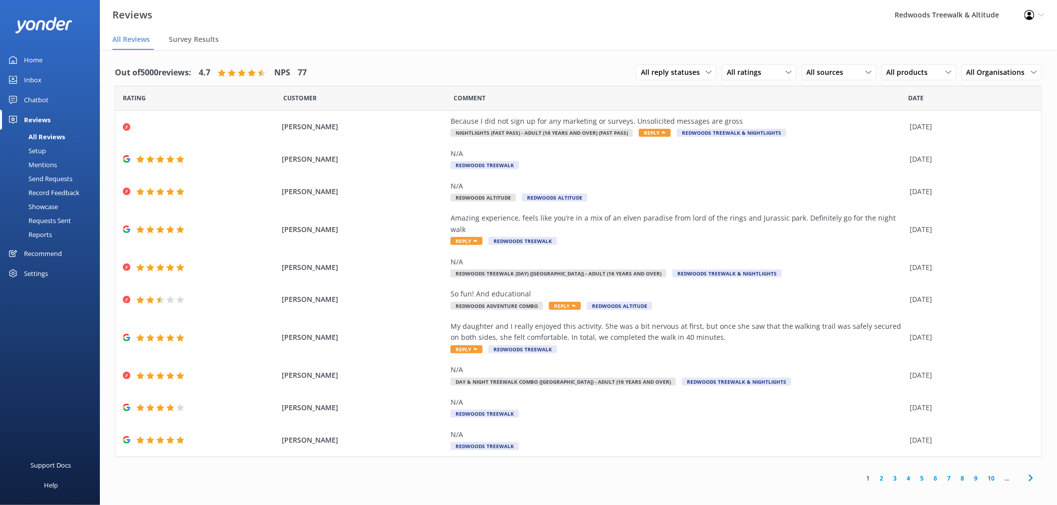
click at [0, 505] on nordpass-portal at bounding box center [0, 505] width 0 height 0
click at [360, 131] on span "[PERSON_NAME]" at bounding box center [364, 126] width 164 height 11
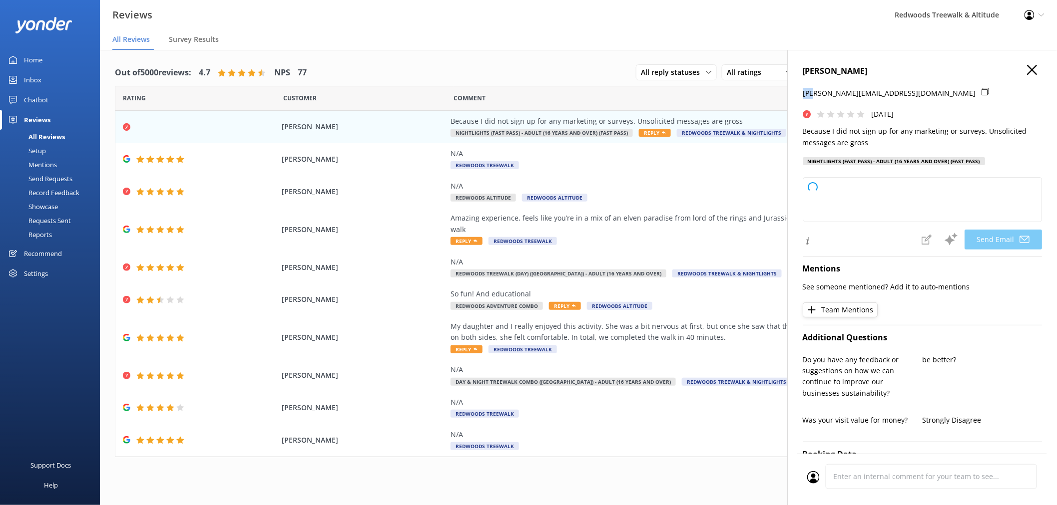
type textarea "Hi [PERSON_NAME], Thank you for your feedback, and we apologize for any unwante…"
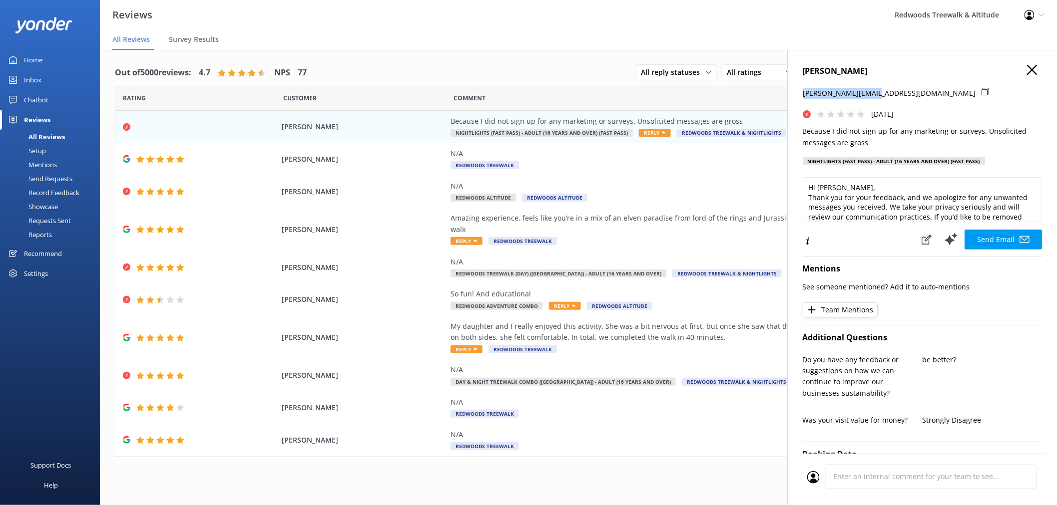
drag, startPoint x: 802, startPoint y: 94, endPoint x: 875, endPoint y: 97, distance: 72.5
click at [875, 97] on div "[PERSON_NAME] [PERSON_NAME][EMAIL_ADDRESS][DOMAIN_NAME] [DATE] Because I did no…" at bounding box center [922, 302] width 270 height 505
copy p "[PERSON_NAME][EMAIL_ADDRESS][DOMAIN_NAME]"
